Goal: Find specific page/section: Find specific page/section

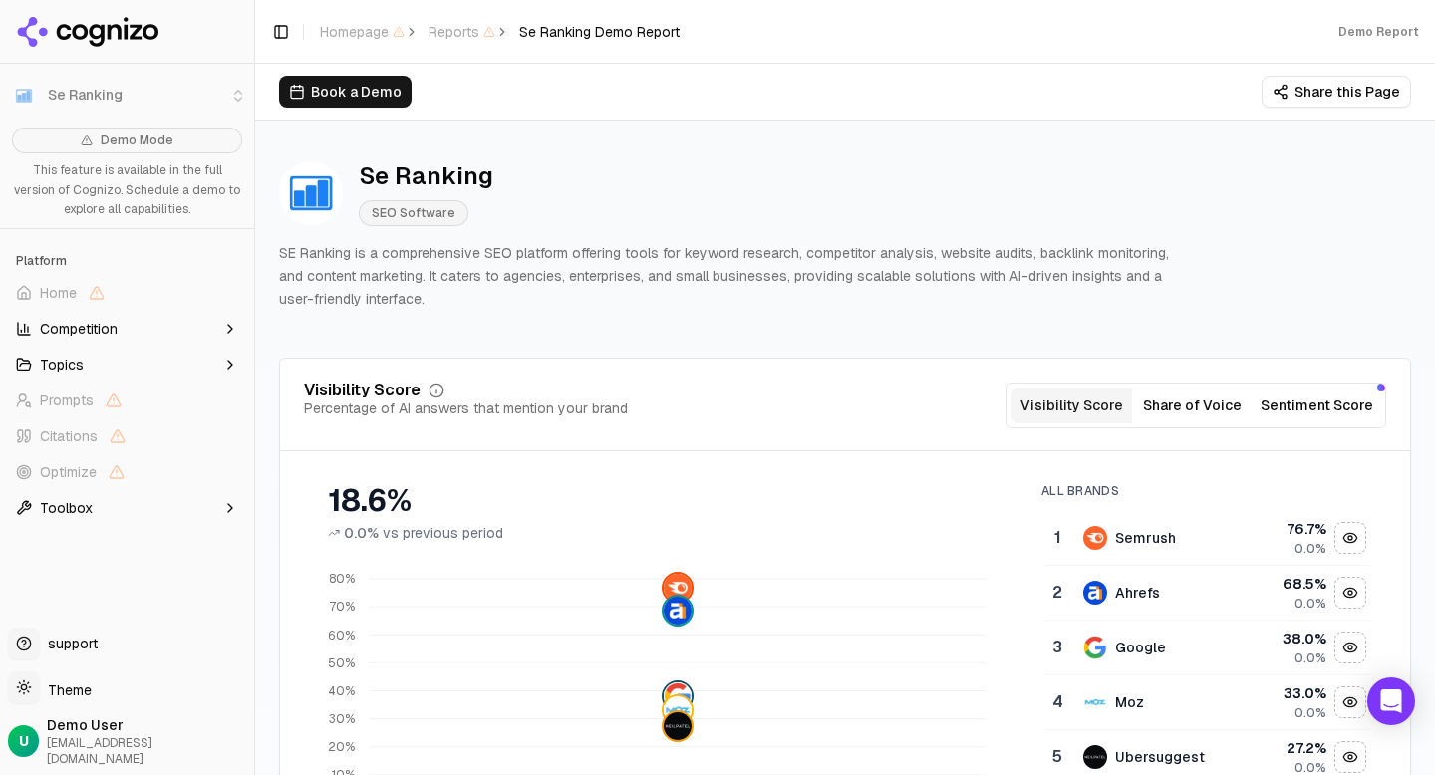
click at [1159, 414] on button "Share of Voice" at bounding box center [1192, 406] width 121 height 36
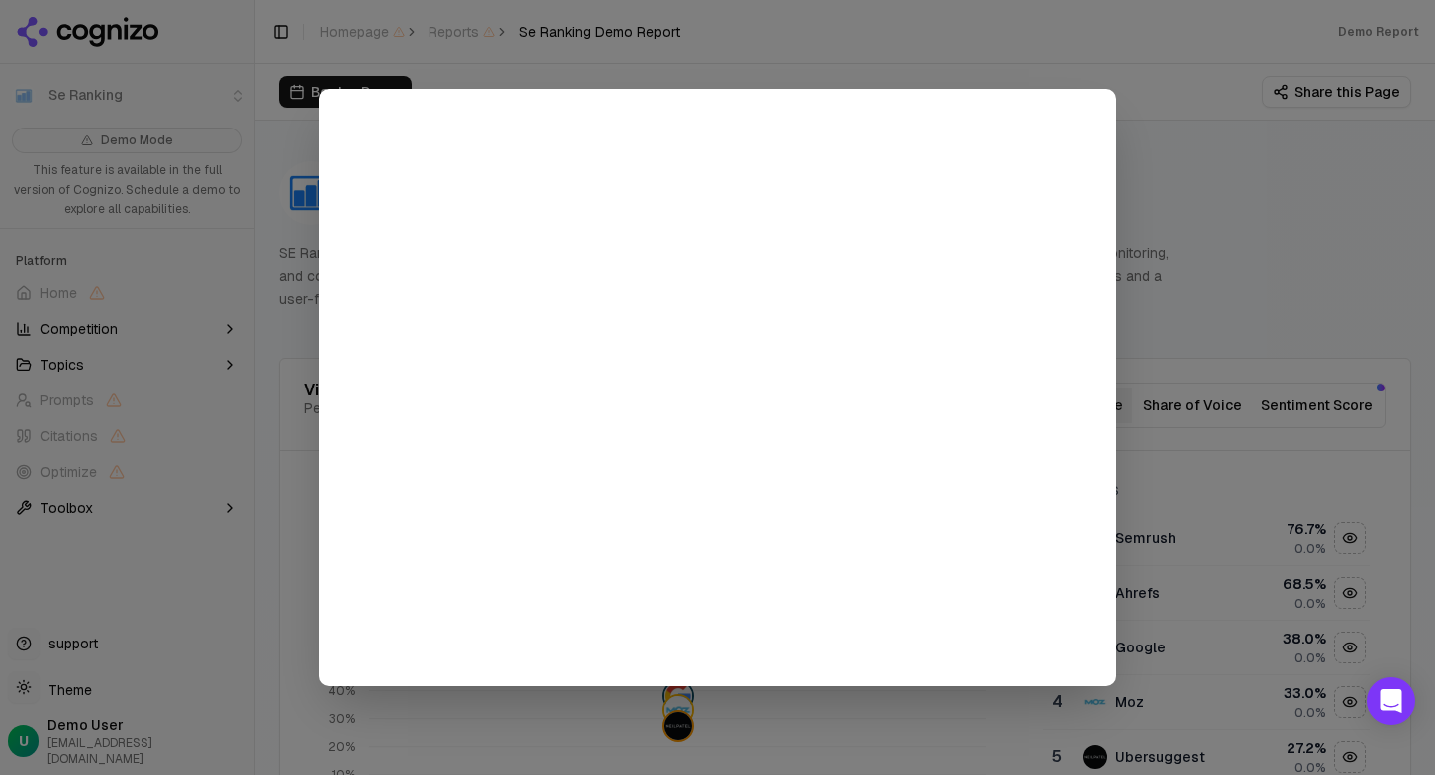
click at [1163, 325] on div at bounding box center [717, 387] width 1435 height 775
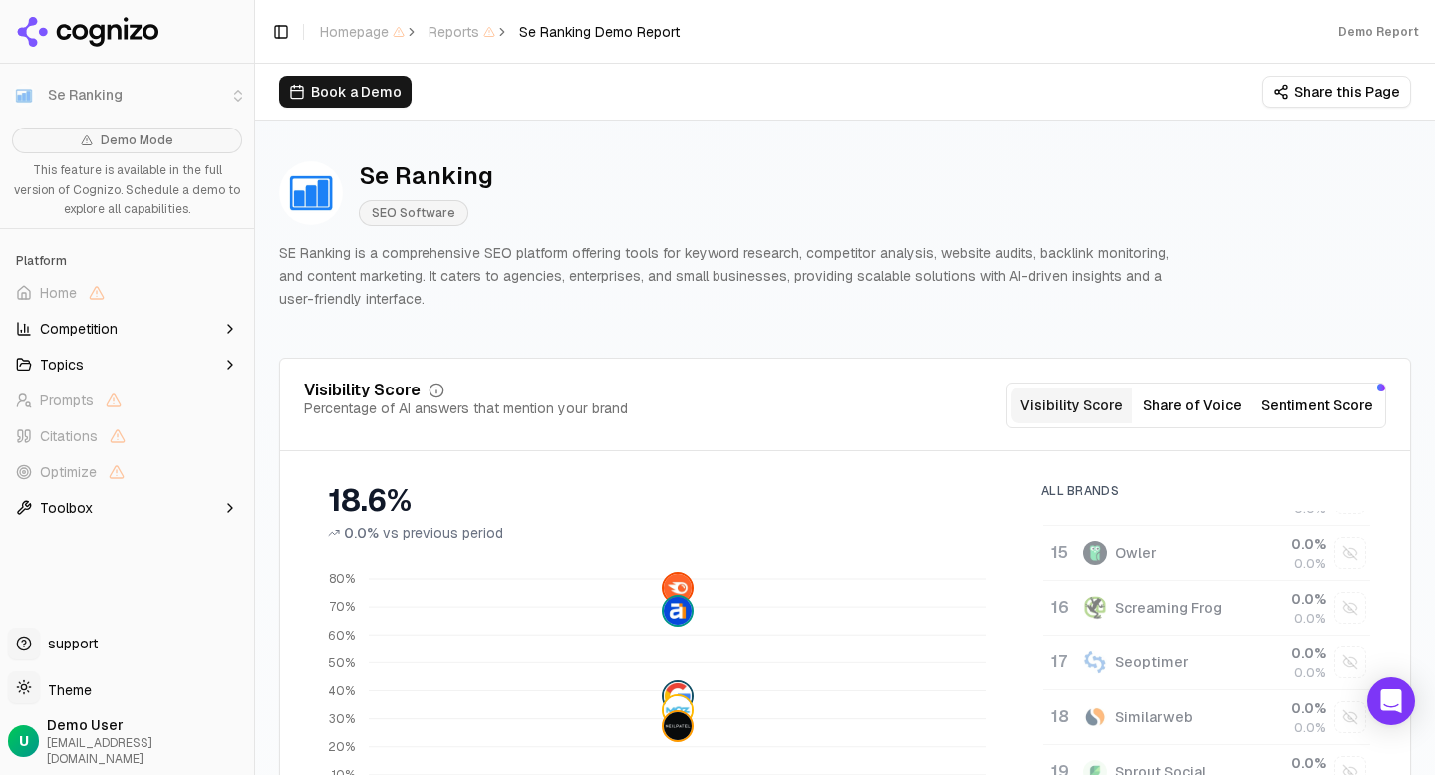
click at [219, 357] on button "Topics" at bounding box center [127, 365] width 238 height 32
click at [208, 333] on button "Competition" at bounding box center [127, 329] width 238 height 32
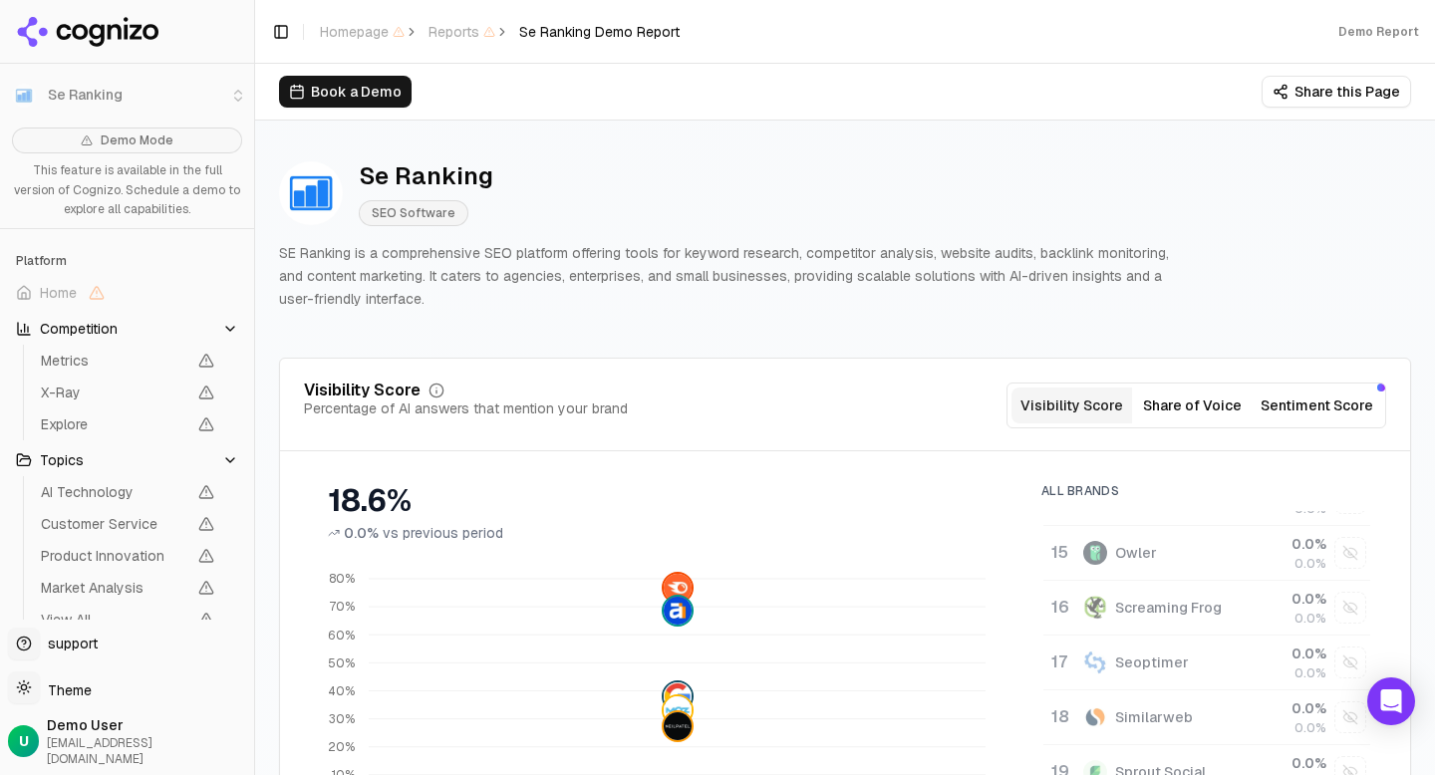
click at [1162, 400] on button "Share of Voice" at bounding box center [1192, 406] width 121 height 36
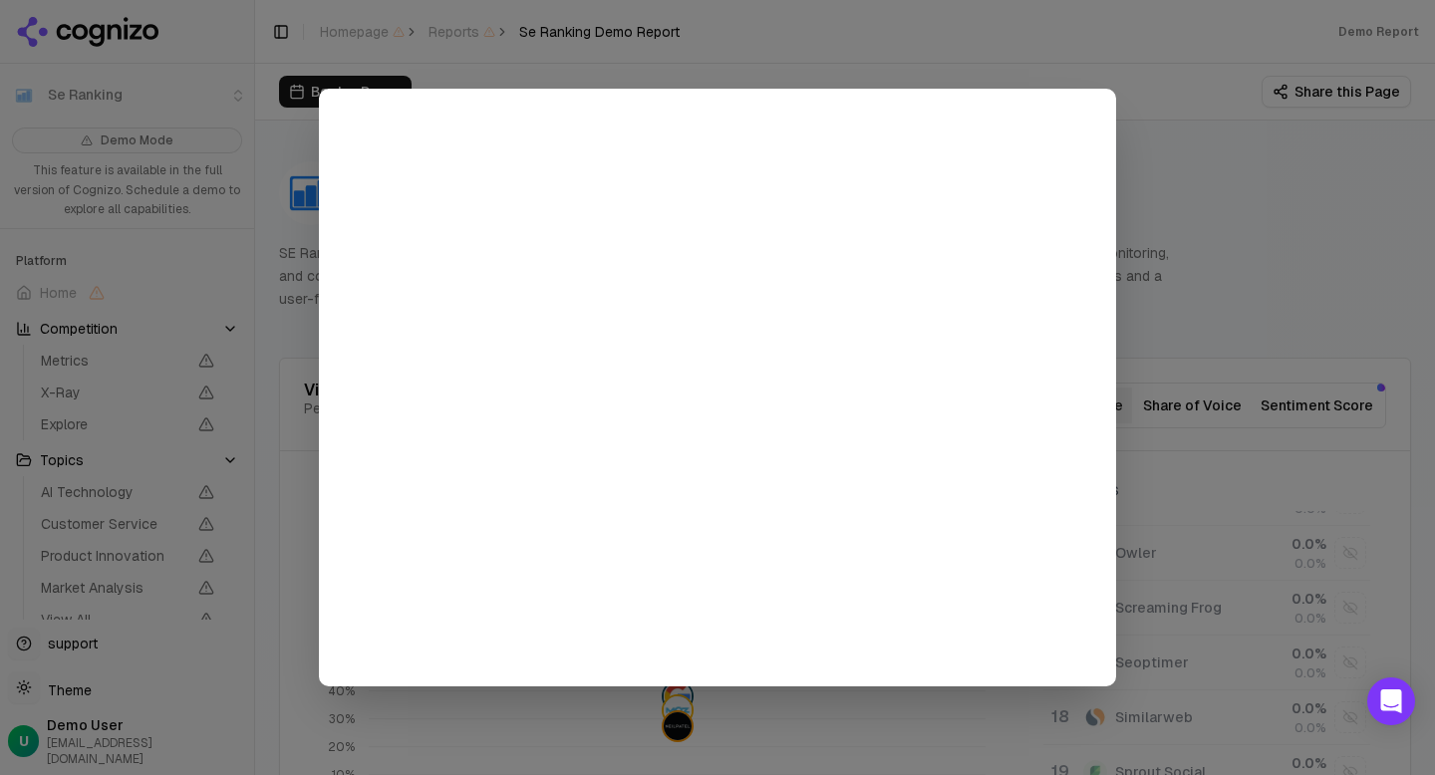
click at [1189, 319] on div at bounding box center [717, 387] width 1435 height 775
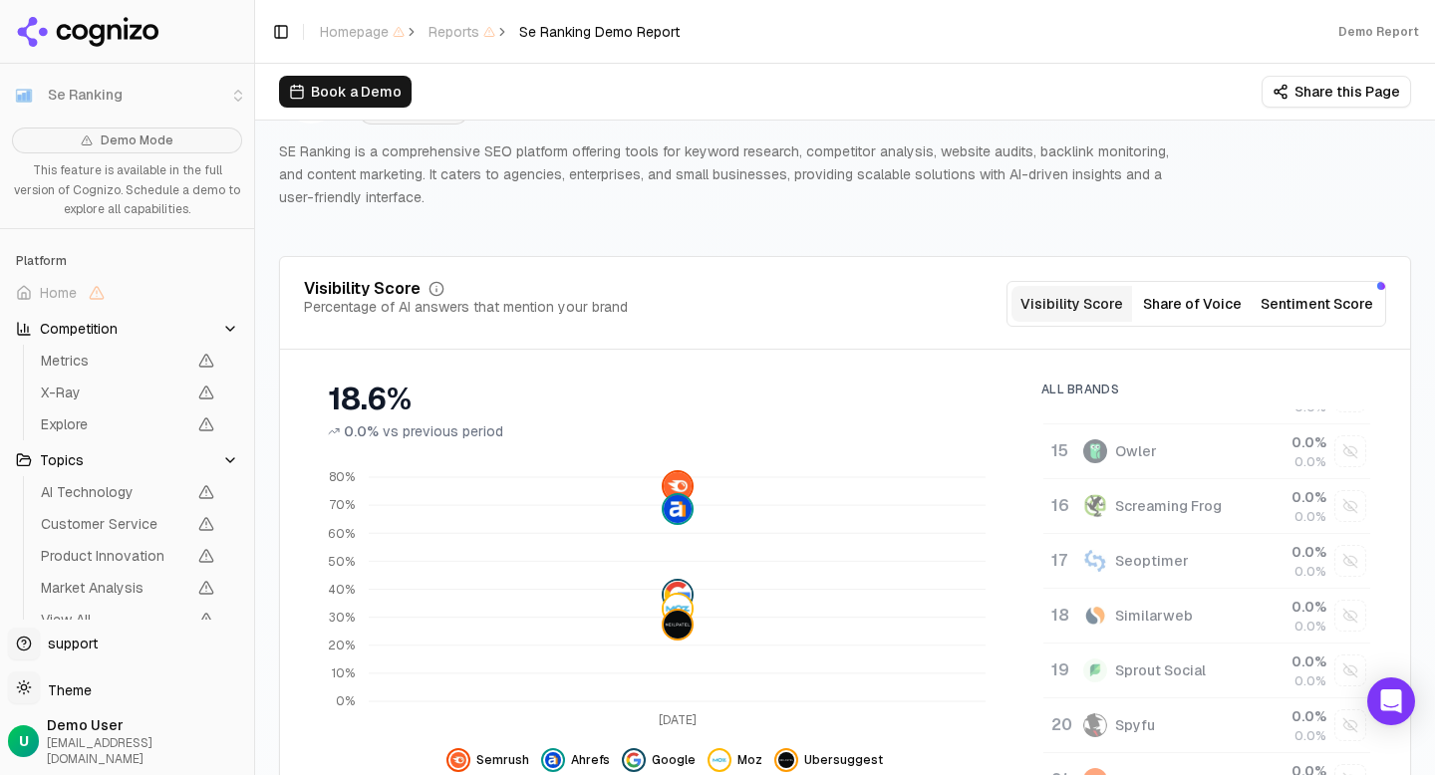
scroll to position [178, 0]
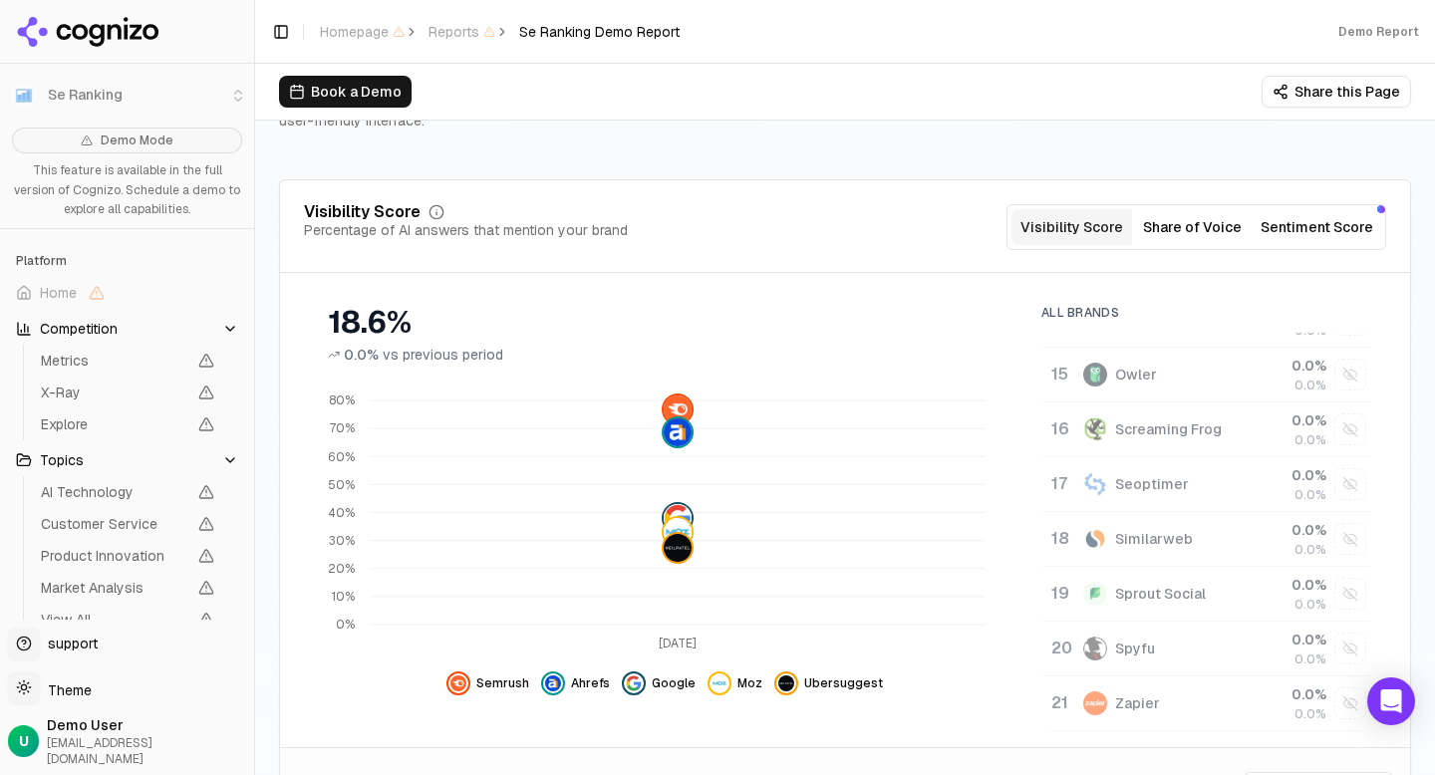
click at [1302, 240] on button "Sentiment Score" at bounding box center [1317, 227] width 129 height 36
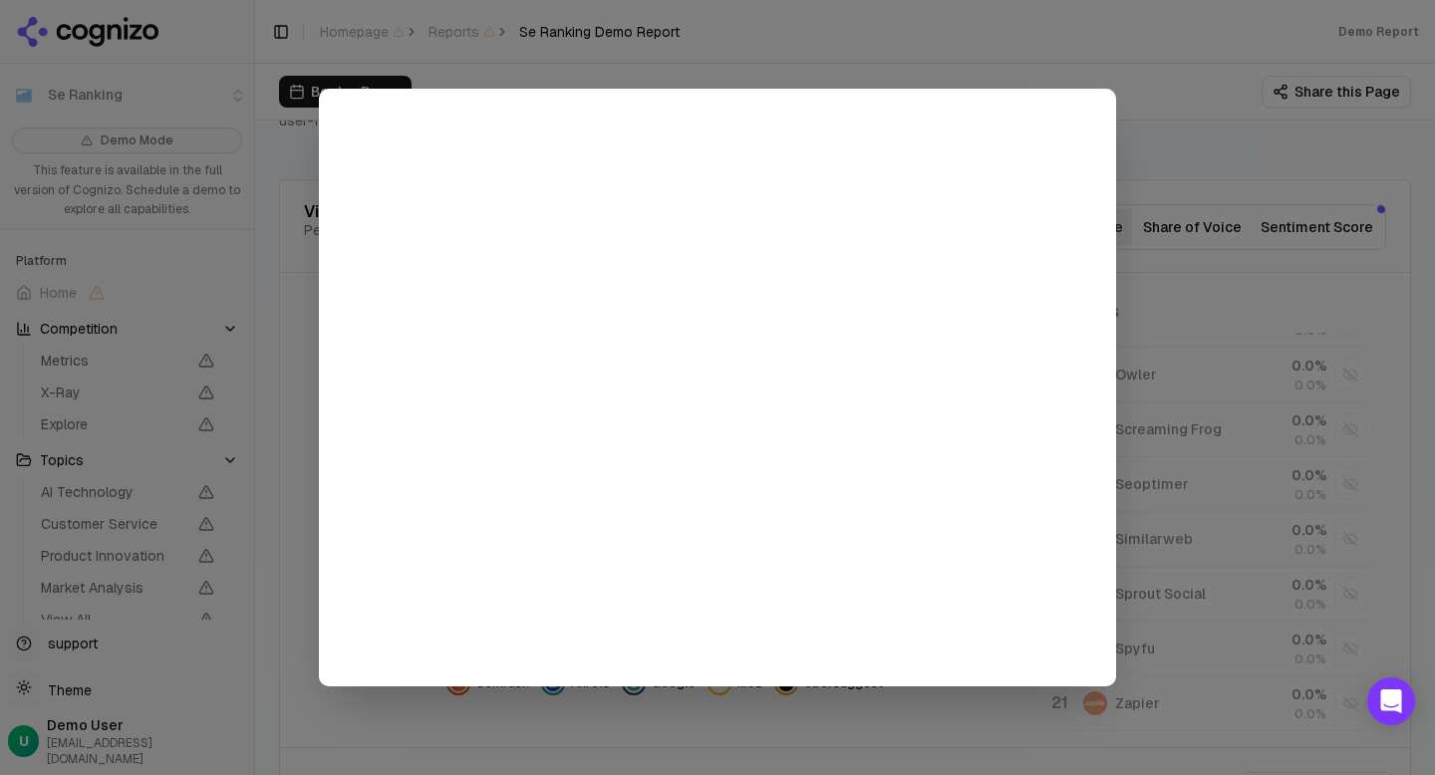
click at [1299, 288] on div at bounding box center [717, 387] width 1435 height 775
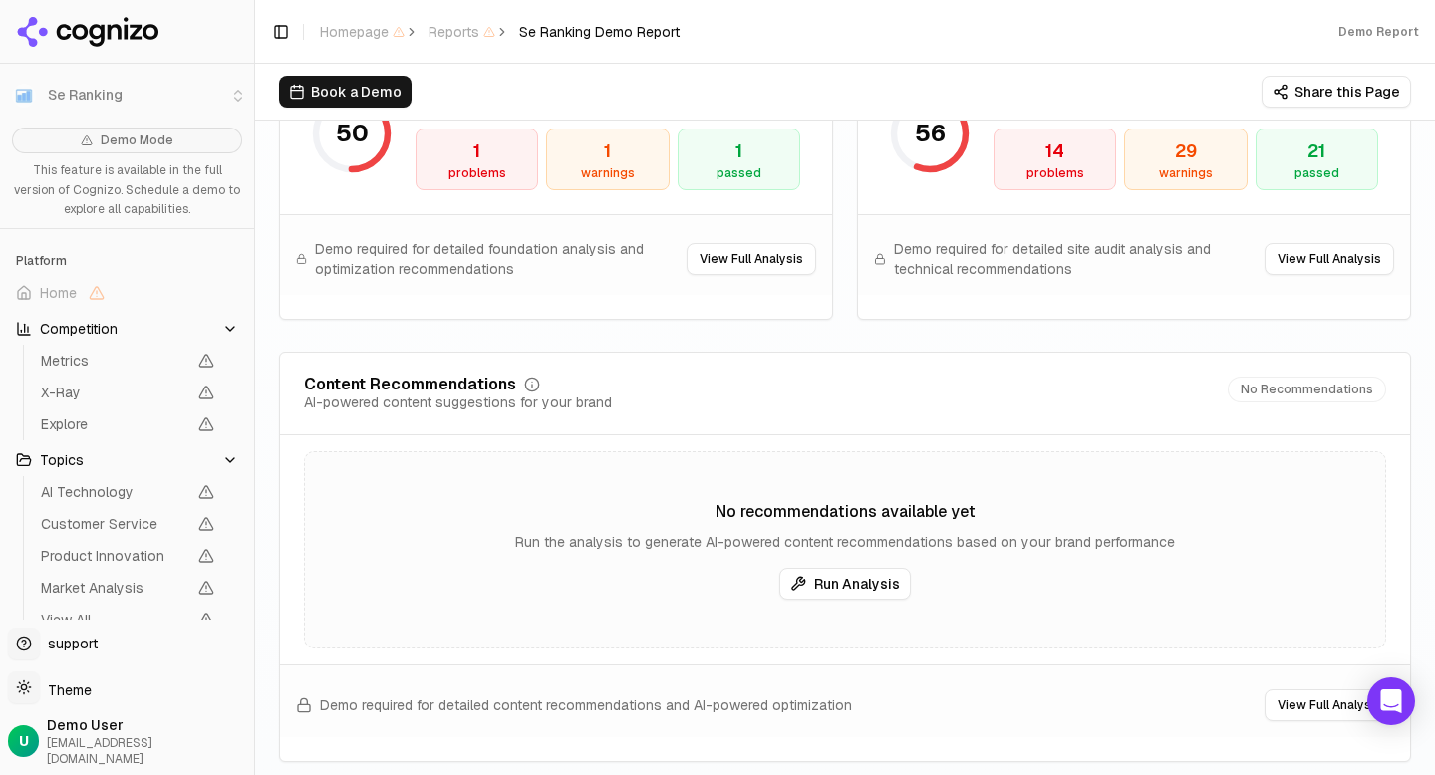
scroll to position [2959, 0]
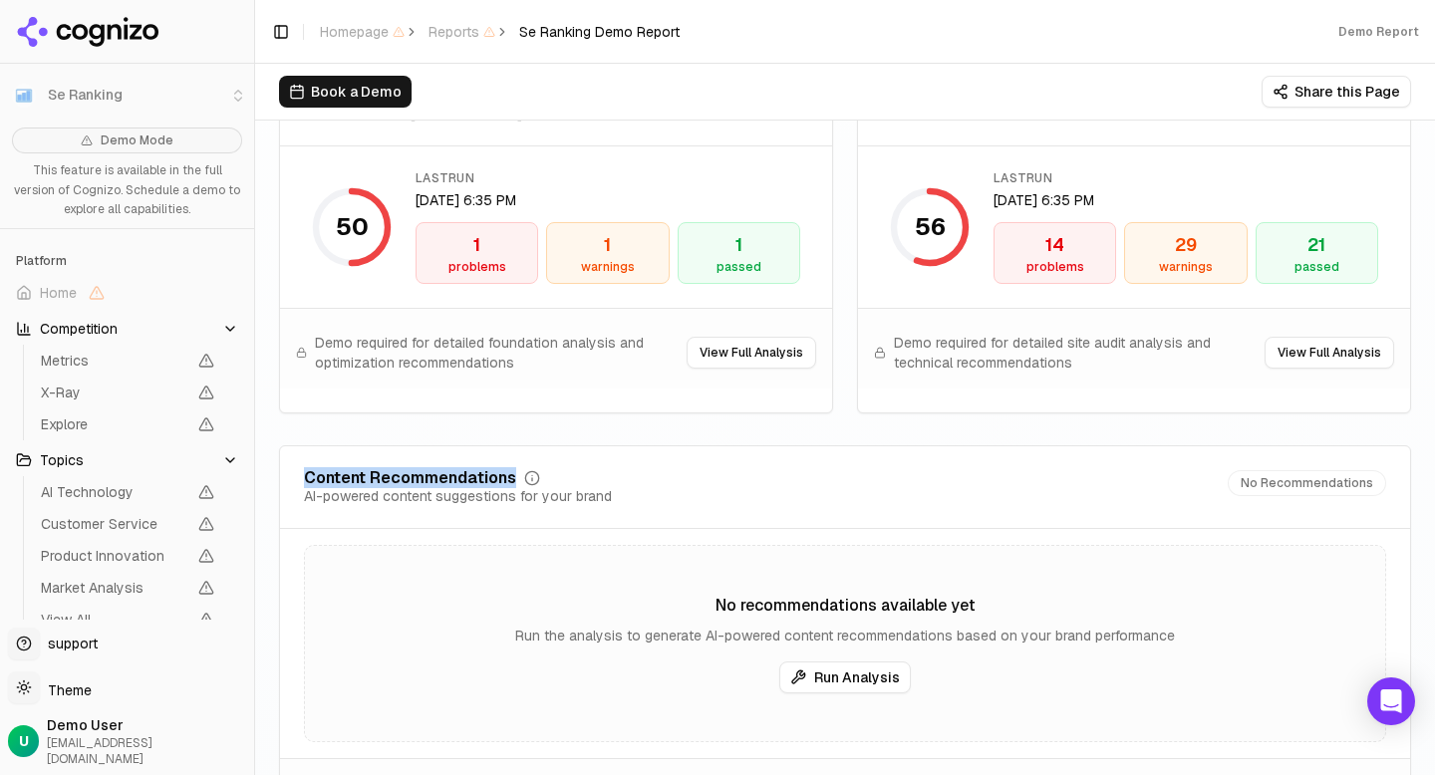
drag, startPoint x: 509, startPoint y: 474, endPoint x: 298, endPoint y: 471, distance: 211.3
click at [298, 472] on div "Content Recommendations AI-powered content suggestions for your brand No Recomm…" at bounding box center [845, 499] width 1130 height 59
copy div "Content Recommendations"
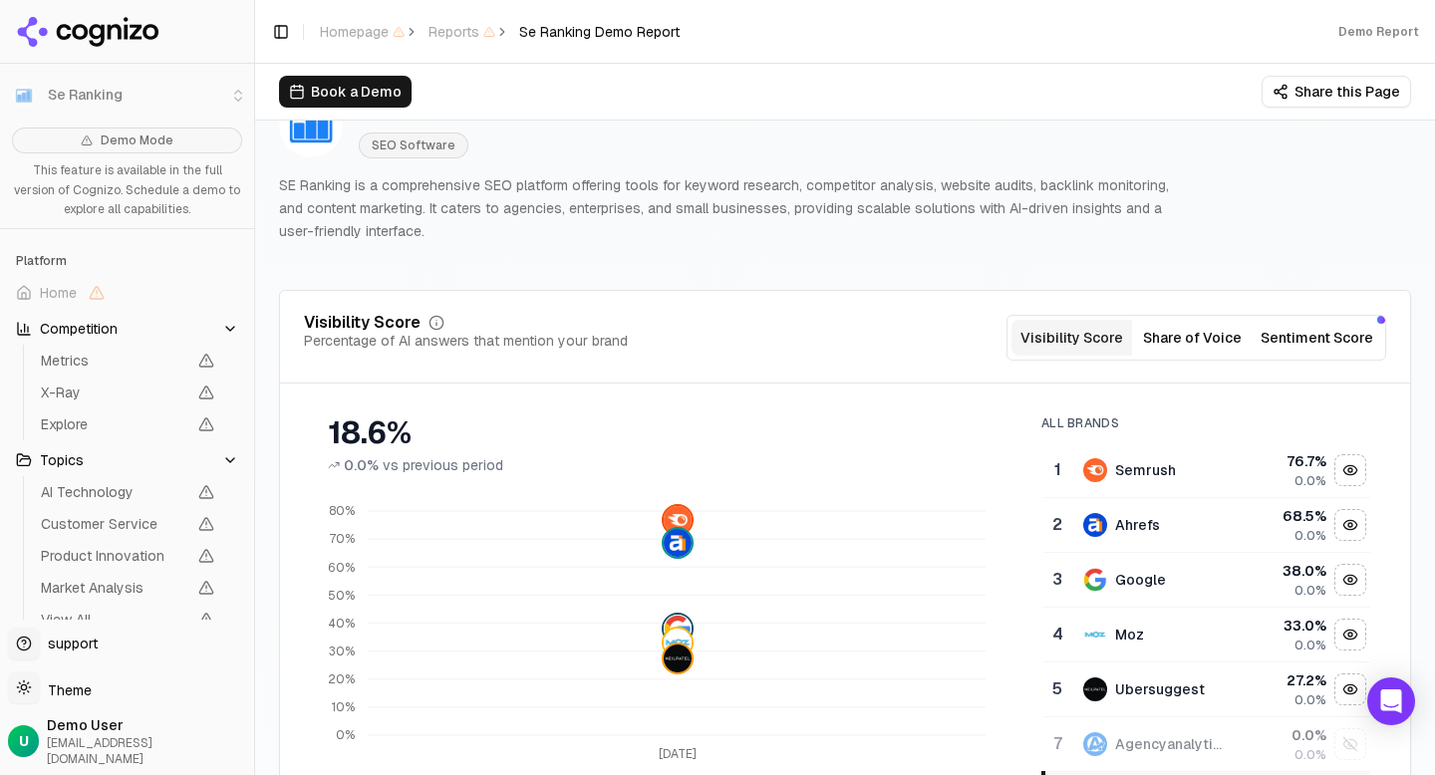
scroll to position [45, 0]
